Goal: Task Accomplishment & Management: Manage account settings

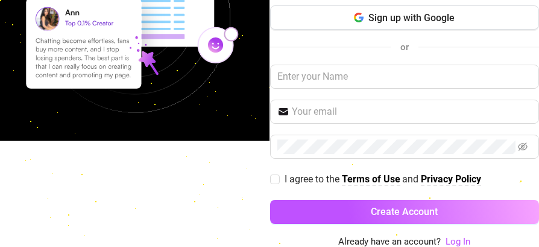
scroll to position [108, 0]
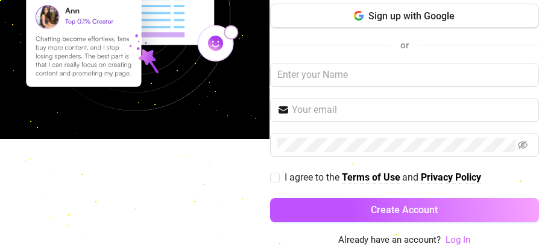
click at [448, 241] on link "Log In" at bounding box center [457, 239] width 25 height 11
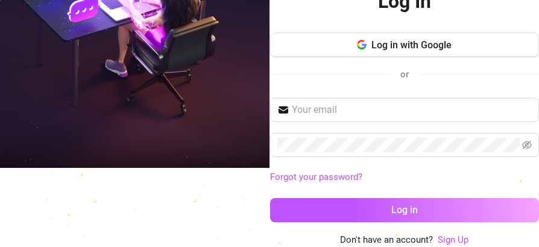
scroll to position [74, 0]
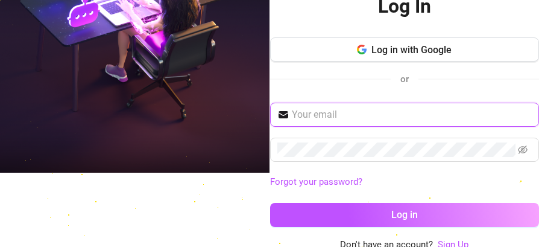
click at [340, 109] on input "text" at bounding box center [412, 114] width 240 height 14
click at [348, 116] on input "text" at bounding box center [412, 114] width 240 height 14
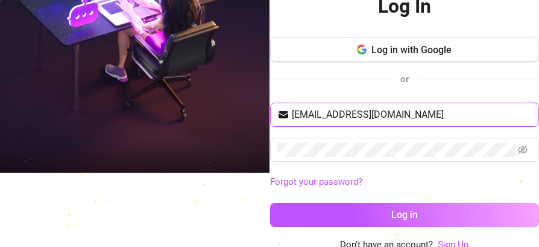
drag, startPoint x: 370, startPoint y: 109, endPoint x: 357, endPoint y: 110, distance: 12.1
click at [357, 110] on input "[EMAIL_ADDRESS][DOMAIN_NAME]" at bounding box center [412, 114] width 240 height 14
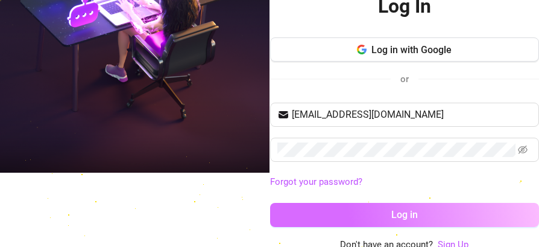
click at [372, 216] on button "Log in" at bounding box center [404, 215] width 269 height 24
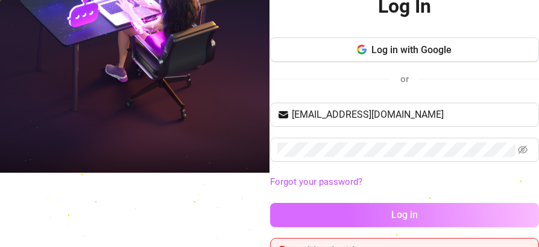
scroll to position [103, 0]
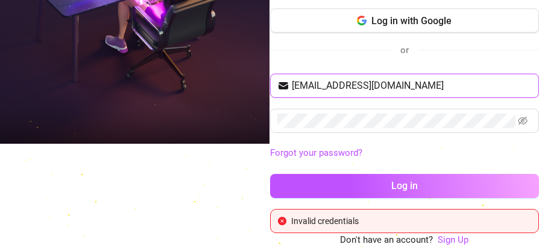
drag, startPoint x: 361, startPoint y: 86, endPoint x: 321, endPoint y: 86, distance: 40.4
click at [321, 86] on input "kendallldelavega1995@gmail.com" at bounding box center [412, 85] width 240 height 14
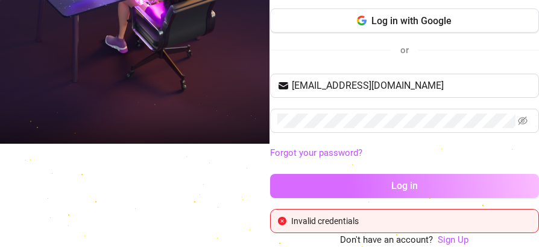
click at [391, 190] on span "Log in" at bounding box center [404, 185] width 27 height 11
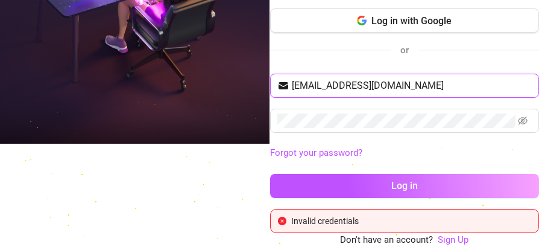
click at [361, 86] on input "kendalllicious995@gmail.com" at bounding box center [412, 85] width 240 height 14
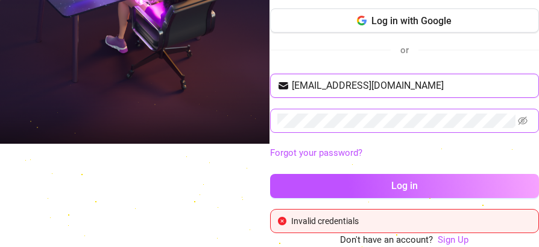
type input "kendalllicious1995@gmail.com"
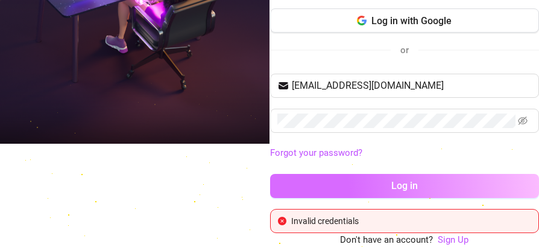
click at [282, 180] on button "Log in" at bounding box center [404, 186] width 269 height 24
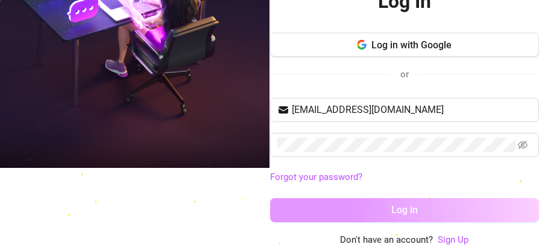
scroll to position [88, 0]
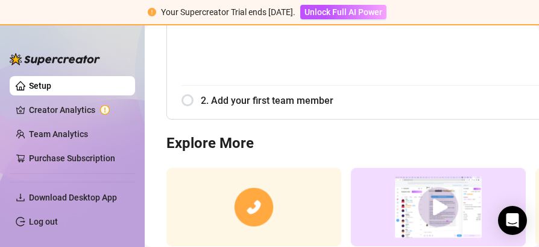
scroll to position [379, 0]
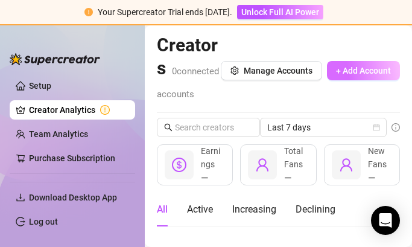
click at [376, 75] on span "+ Add Account" at bounding box center [363, 71] width 55 height 10
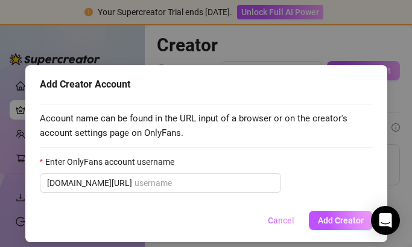
click at [268, 221] on span "Cancel" at bounding box center [281, 220] width 27 height 10
